Goal: Information Seeking & Learning: Check status

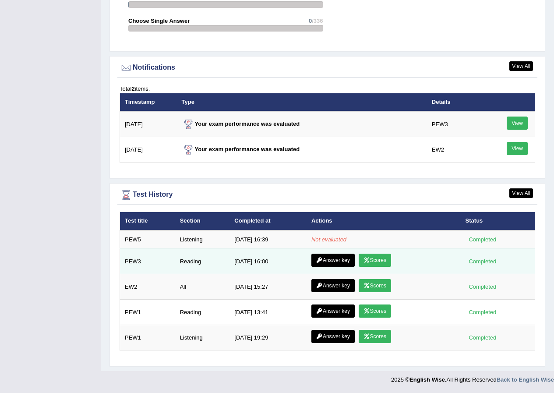
click at [342, 257] on link "Answer key" at bounding box center [332, 260] width 43 height 13
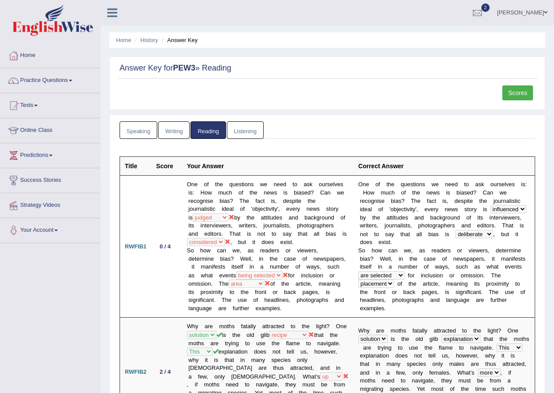
click at [247, 135] on link "Listening" at bounding box center [245, 130] width 37 height 18
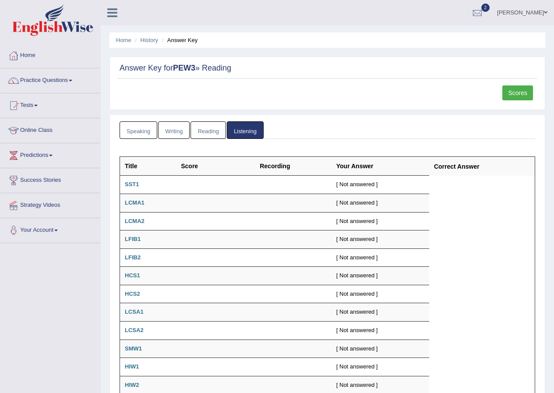
click at [153, 131] on link "Speaking" at bounding box center [139, 130] width 38 height 18
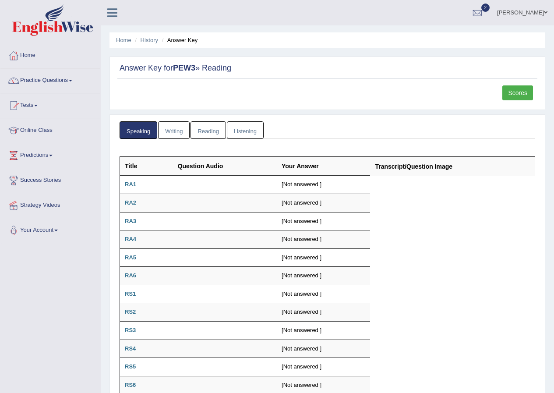
click at [174, 129] on link "Writing" at bounding box center [174, 130] width 32 height 18
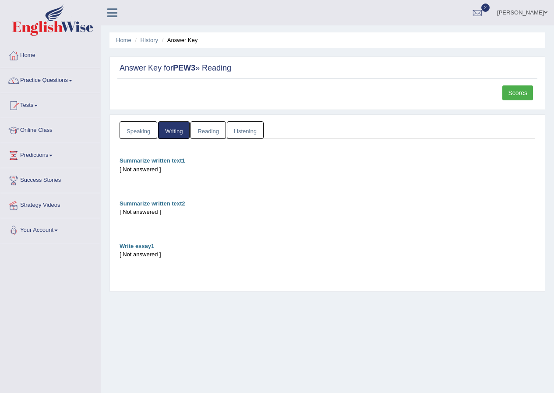
click at [215, 134] on link "Reading" at bounding box center [208, 130] width 35 height 18
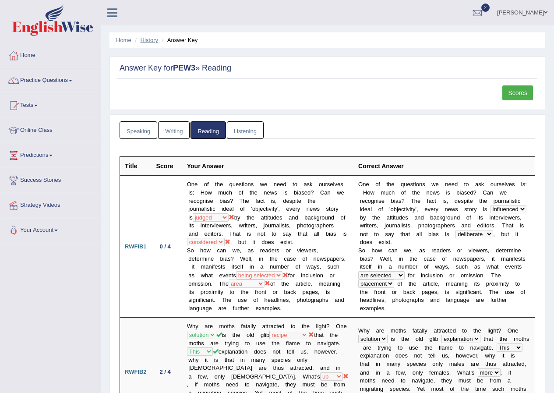
click at [145, 42] on link "History" at bounding box center [150, 40] width 18 height 7
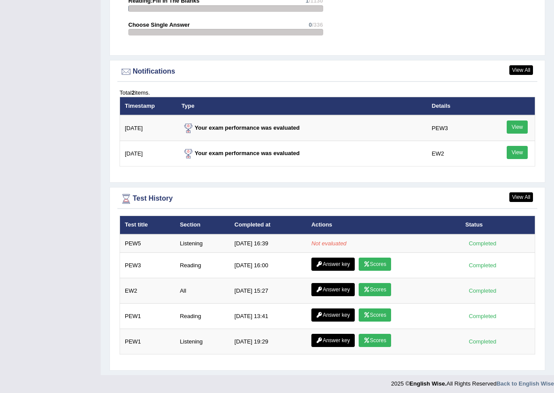
scroll to position [1011, 0]
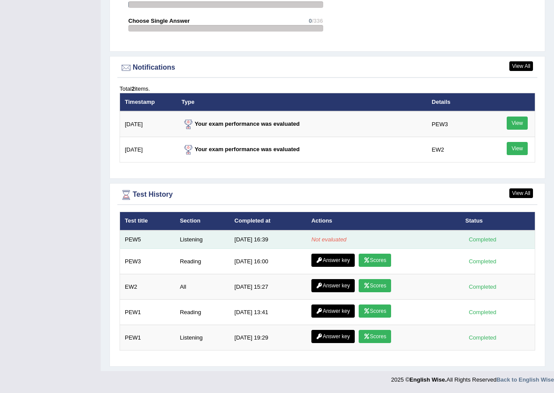
click at [183, 237] on td "Listening" at bounding box center [202, 239] width 55 height 18
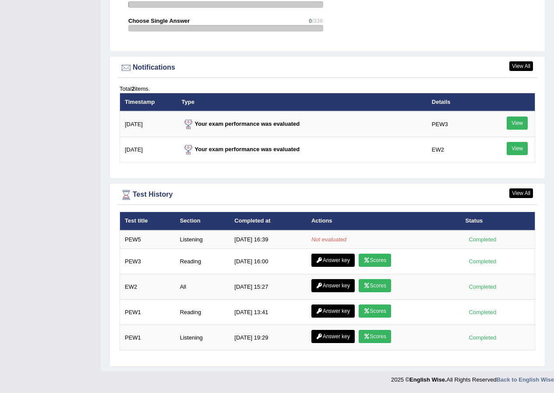
scroll to position [1011, 0]
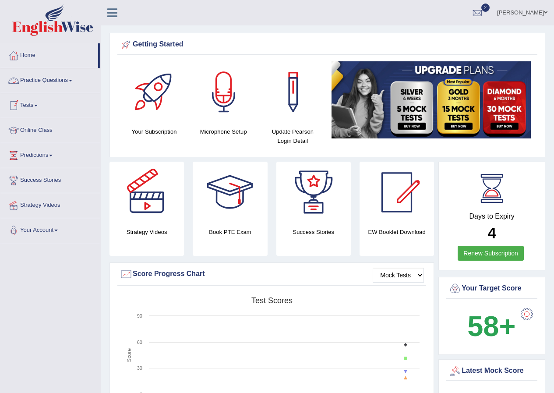
click at [38, 105] on span at bounding box center [36, 106] width 4 height 2
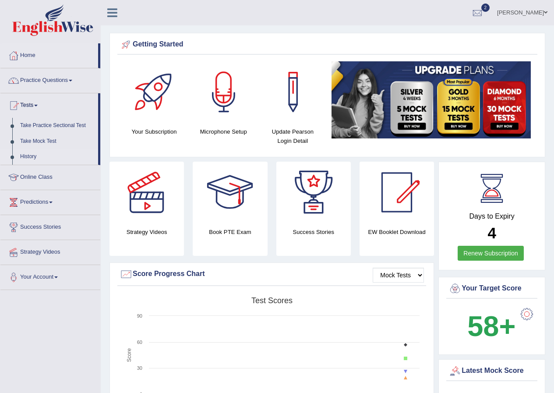
click at [27, 155] on link "History" at bounding box center [57, 157] width 82 height 16
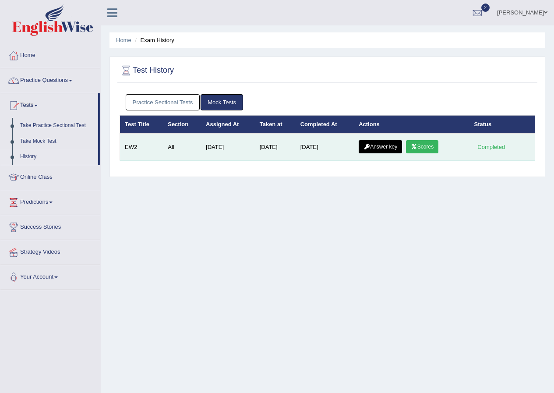
click at [420, 145] on link "Scores" at bounding box center [422, 146] width 32 height 13
click at [387, 143] on link "Answer key" at bounding box center [380, 146] width 43 height 13
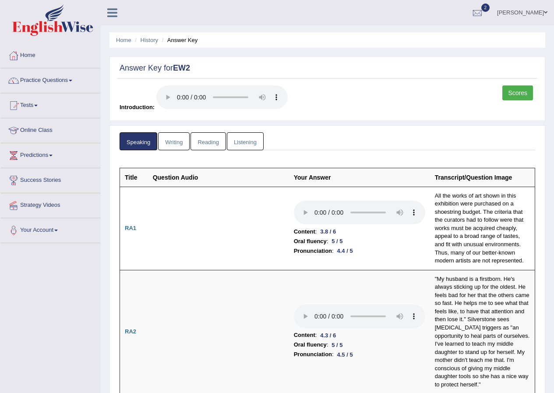
click at [236, 142] on link "Listening" at bounding box center [245, 141] width 37 height 18
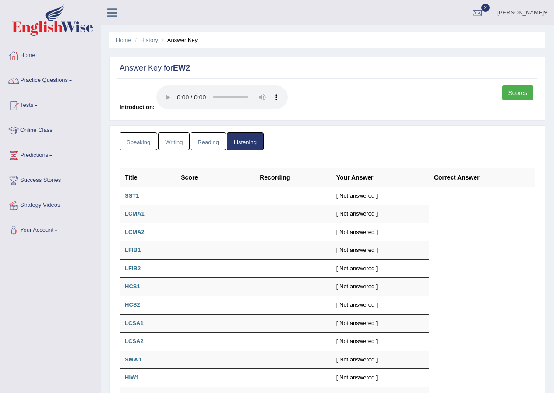
click at [136, 143] on link "Speaking" at bounding box center [139, 141] width 38 height 18
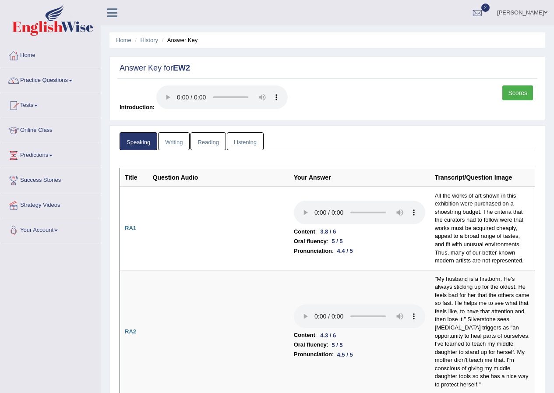
click at [511, 97] on link "Scores" at bounding box center [517, 92] width 31 height 15
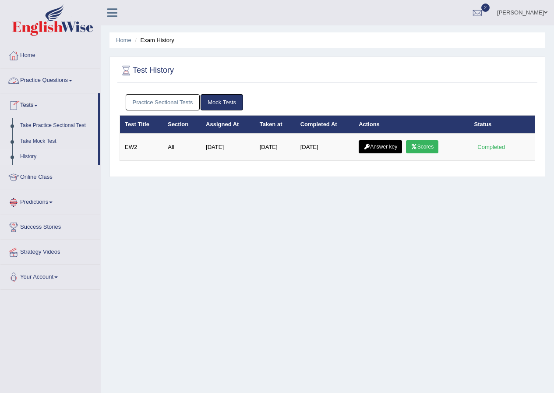
click at [35, 58] on link "Home" at bounding box center [50, 54] width 100 height 22
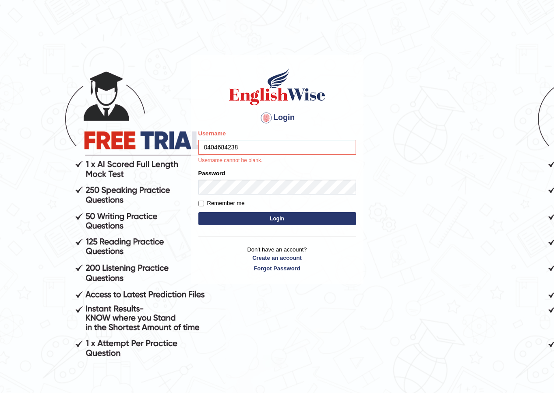
type input "0404684238"
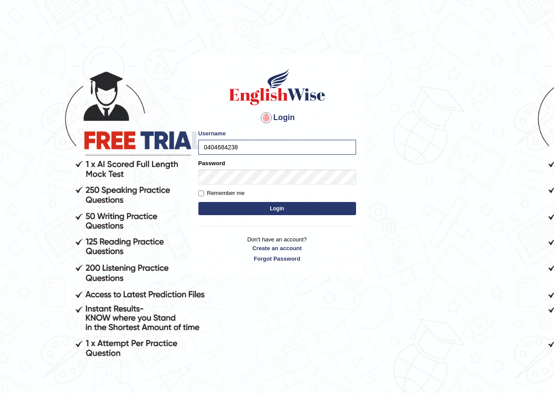
click at [235, 203] on button "Login" at bounding box center [277, 208] width 158 height 13
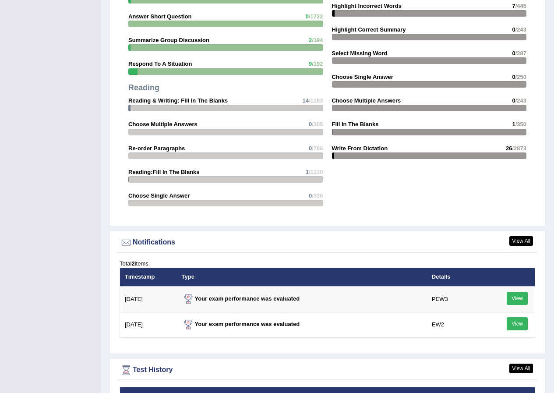
scroll to position [1067, 0]
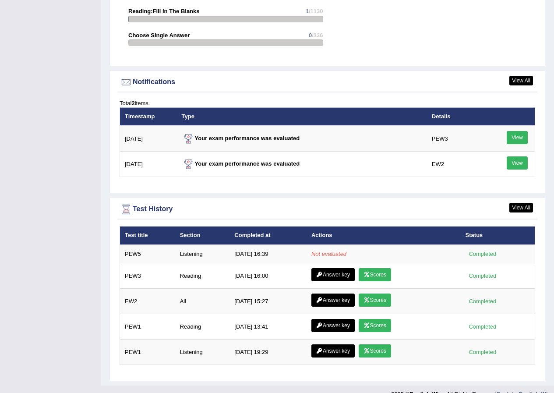
scroll to position [1011, 0]
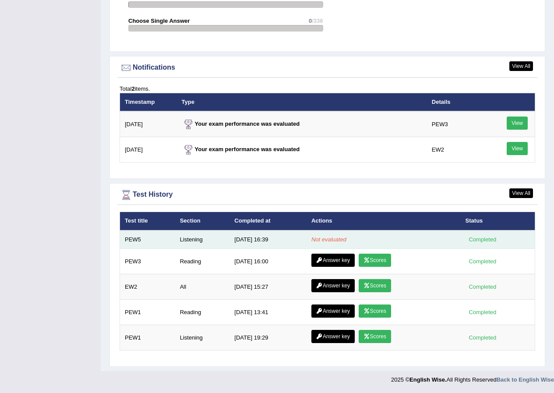
click at [143, 241] on td "PEW5" at bounding box center [147, 239] width 55 height 18
